Goal: Task Accomplishment & Management: Use online tool/utility

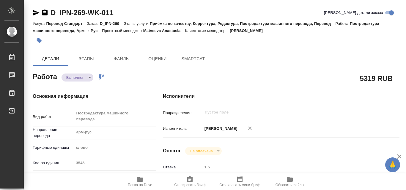
type textarea "x"
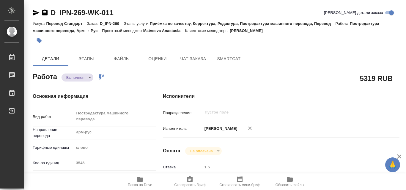
type textarea "x"
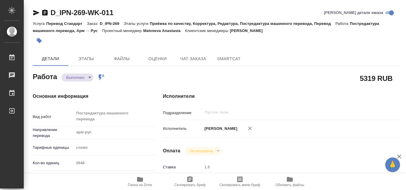
type textarea "x"
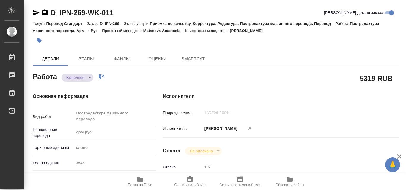
type textarea "x"
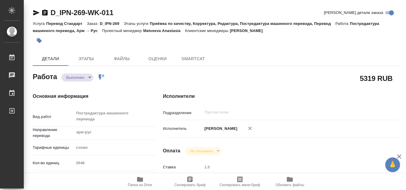
type textarea "x"
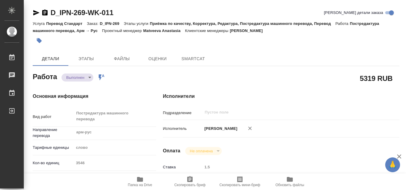
type textarea "x"
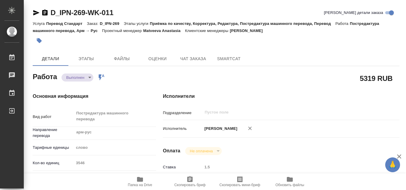
type textarea "x"
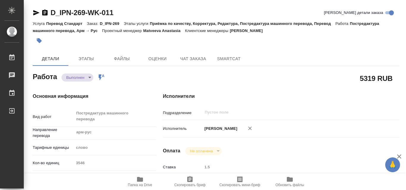
type textarea "x"
